Goal: Information Seeking & Learning: Learn about a topic

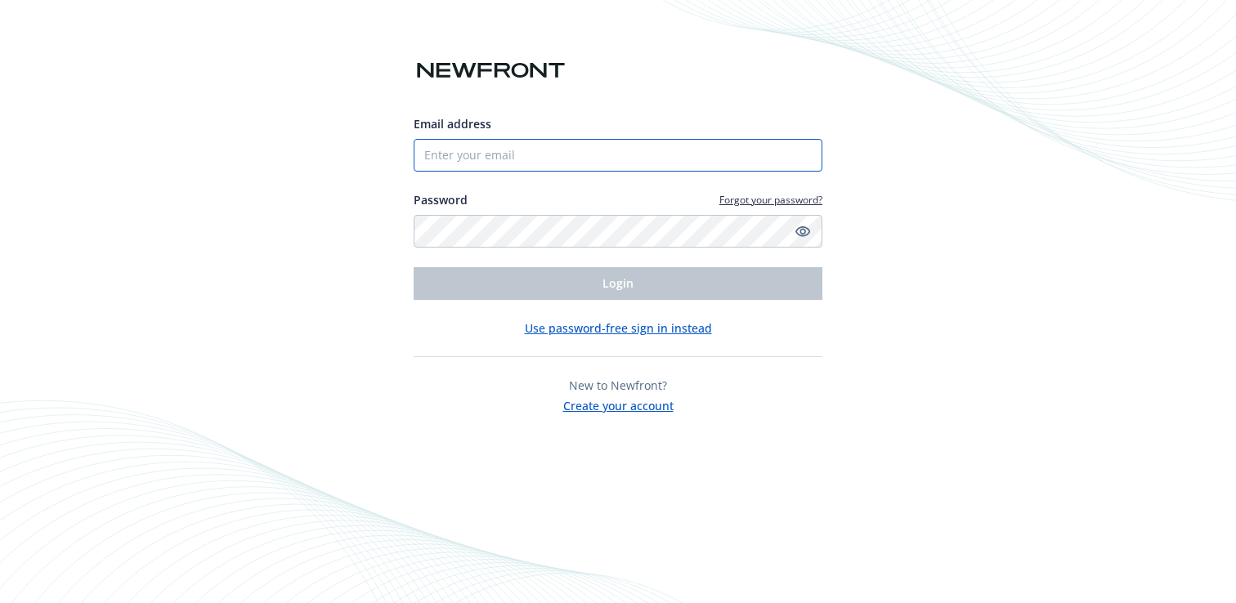
click at [592, 151] on input "Email address" at bounding box center [618, 155] width 409 height 33
click at [586, 165] on input "Email address" at bounding box center [618, 155] width 409 height 33
type input "[EMAIL_ADDRESS][DOMAIN_NAME]"
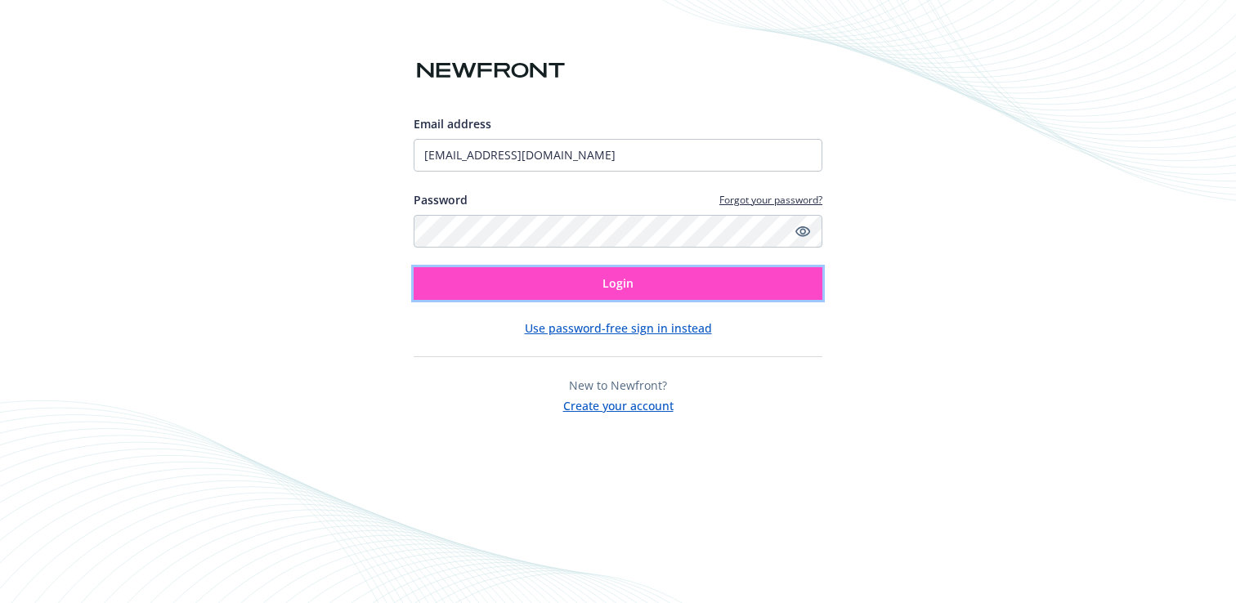
click at [575, 269] on button "Login" at bounding box center [618, 283] width 409 height 33
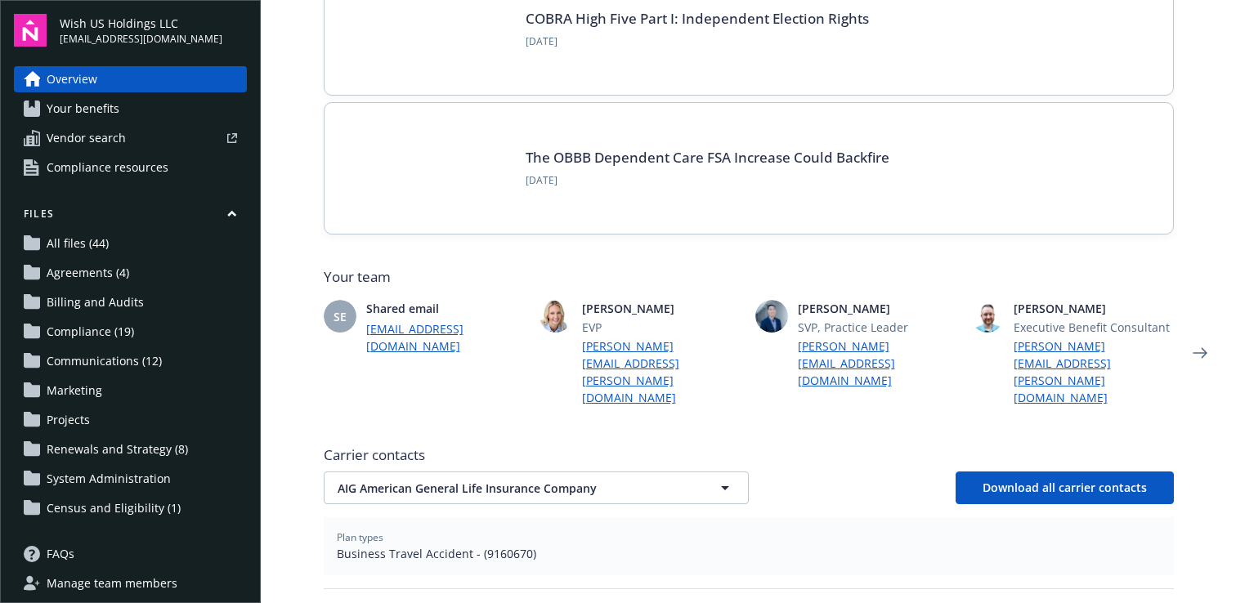
scroll to position [355, 0]
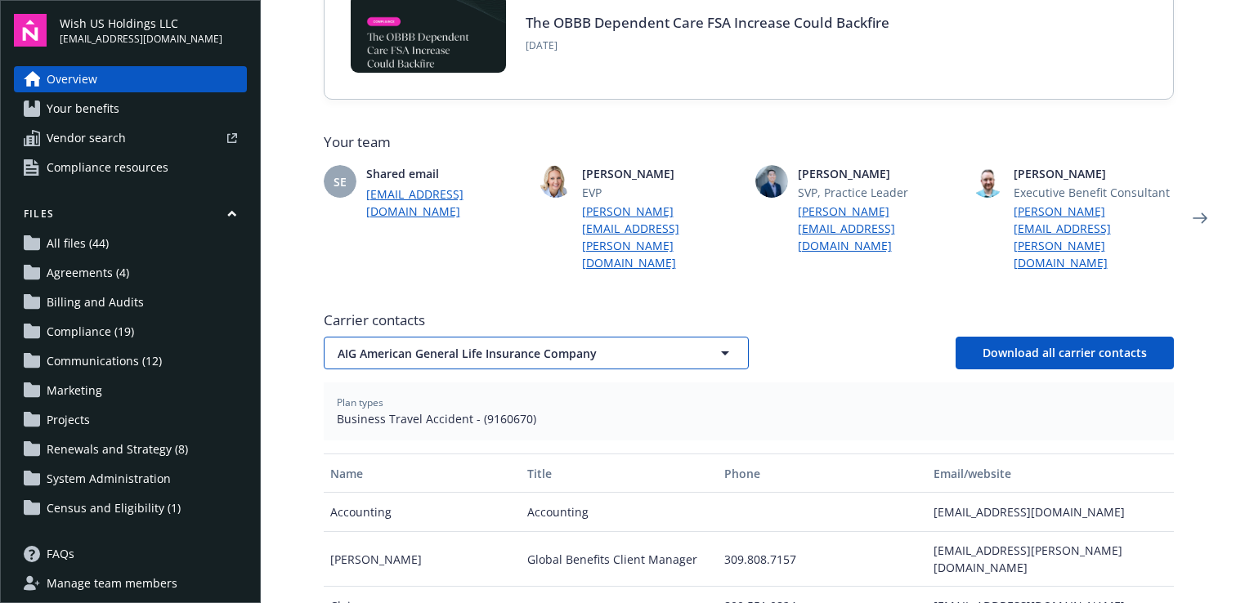
click at [528, 345] on span "AIG American General Life Insurance Company" at bounding box center [508, 353] width 340 height 17
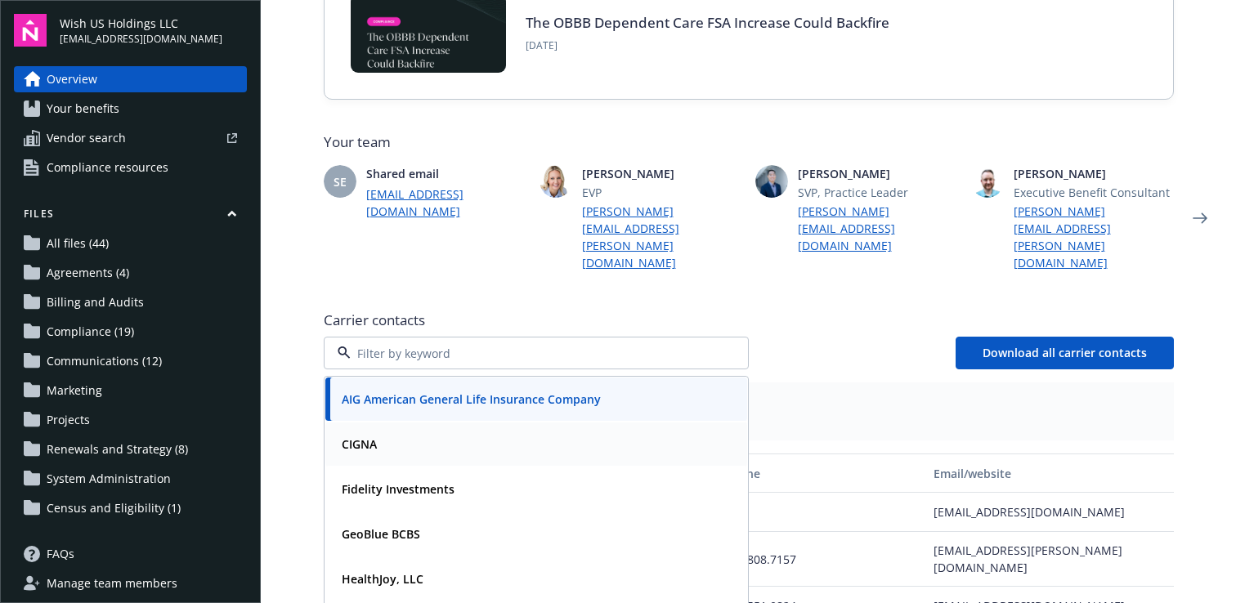
click at [495, 432] on div "CIGNA" at bounding box center [536, 444] width 402 height 24
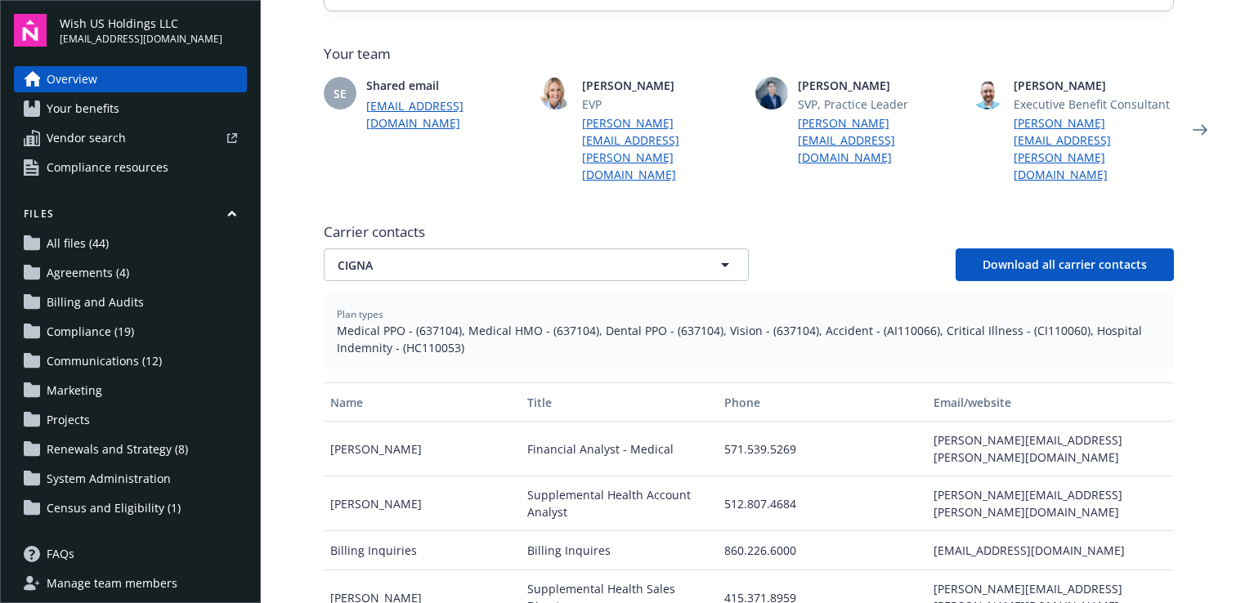
scroll to position [426, 0]
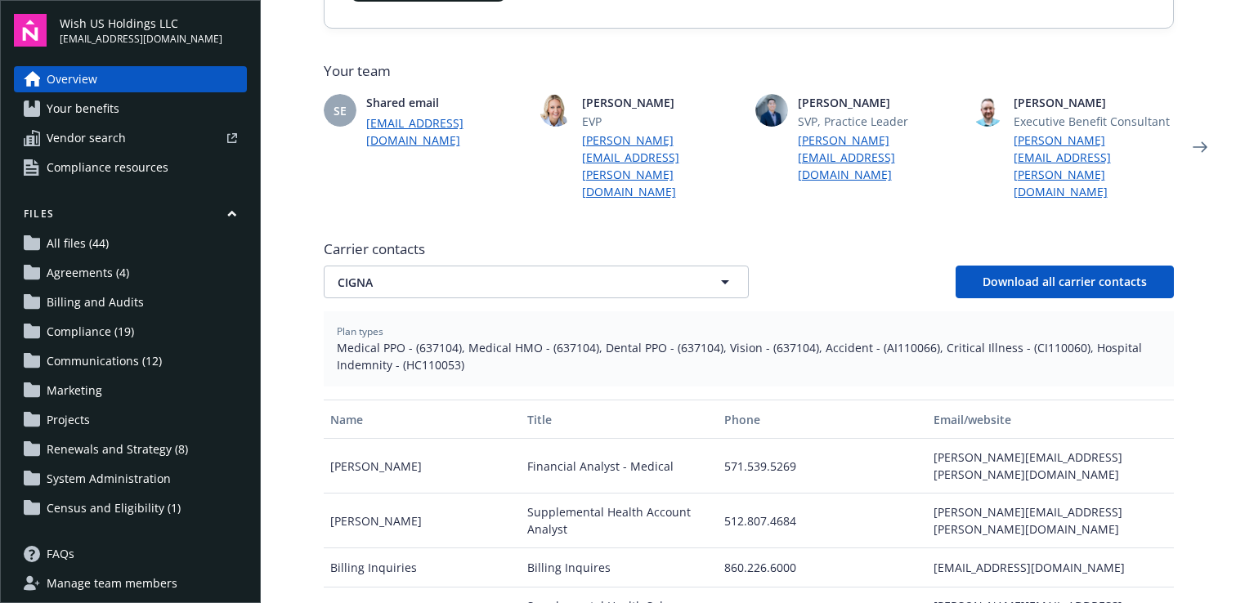
click at [93, 106] on span "Your benefits" at bounding box center [83, 109] width 73 height 26
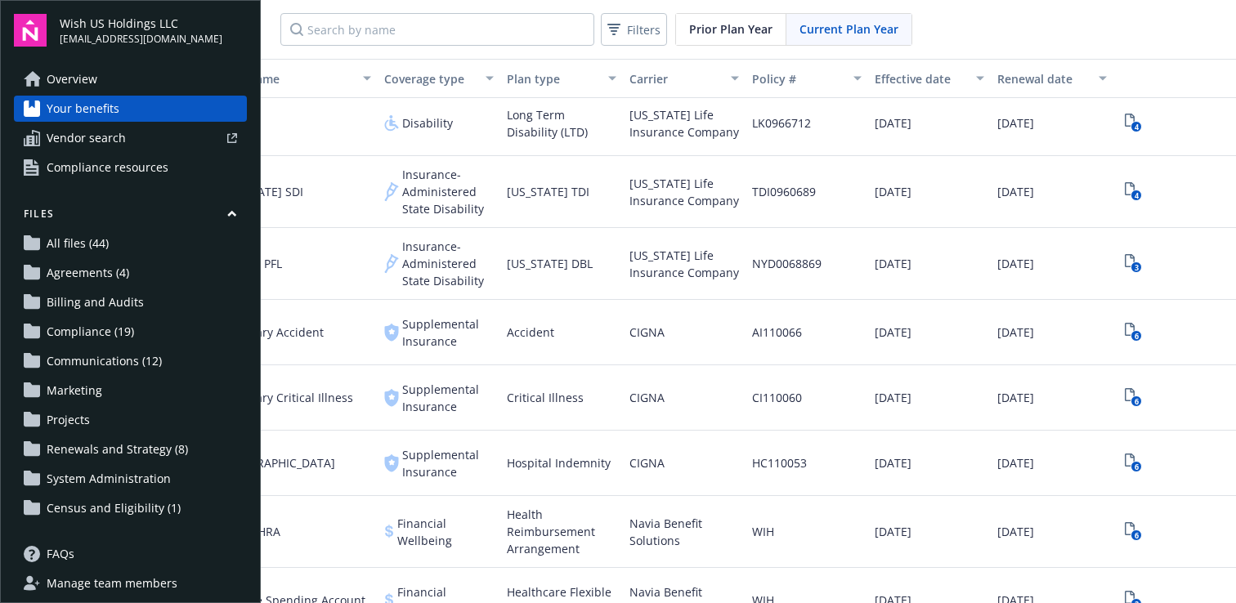
scroll to position [661, 0]
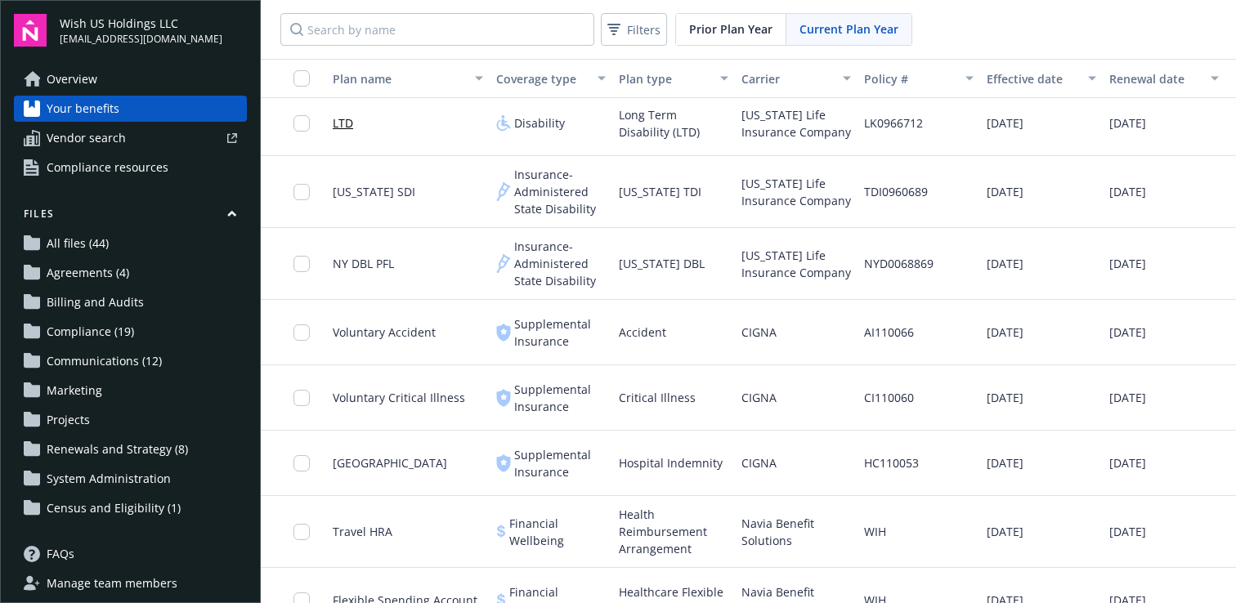
click at [628, 337] on span "Accident" at bounding box center [642, 332] width 47 height 17
click at [610, 336] on div "Supplemental Insurance" at bounding box center [551, 332] width 123 height 65
click at [601, 327] on span "Supplemental Insurance" at bounding box center [560, 333] width 92 height 34
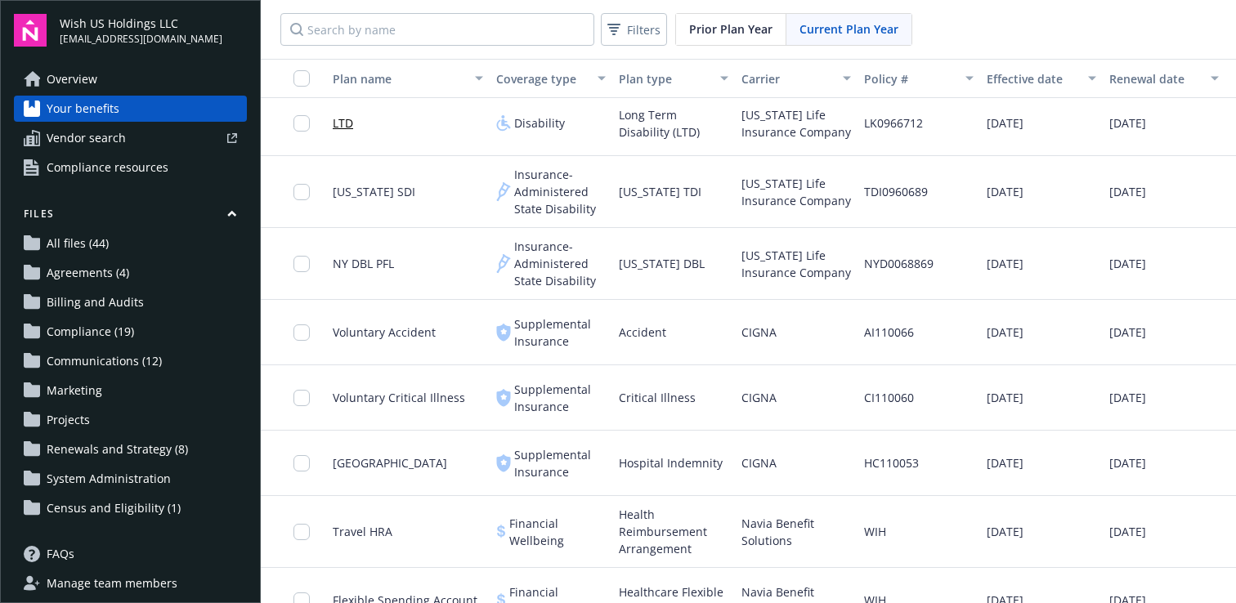
click at [537, 265] on span "Insurance-Administered State Disability" at bounding box center [560, 264] width 92 height 52
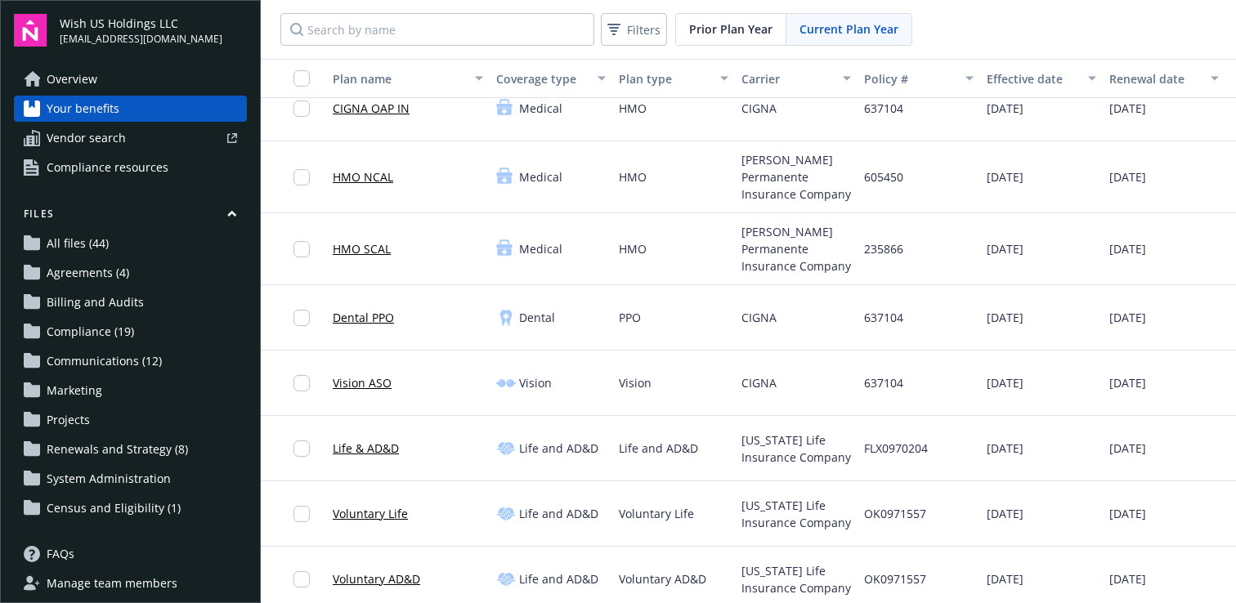
scroll to position [94, 0]
